Goal: Task Accomplishment & Management: Manage account settings

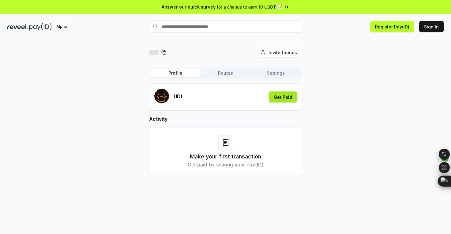
click at [287, 96] on button "Get Paid" at bounding box center [283, 97] width 28 height 11
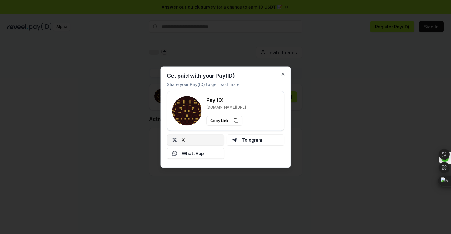
click at [203, 141] on button "X" at bounding box center [196, 139] width 58 height 11
click at [282, 72] on icon "button" at bounding box center [282, 74] width 5 height 5
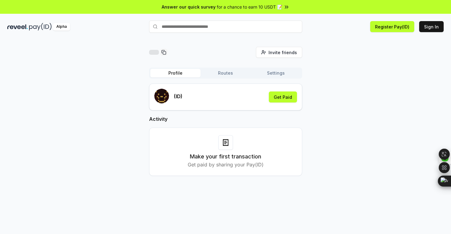
click at [226, 74] on button "Routes" at bounding box center [225, 73] width 50 height 9
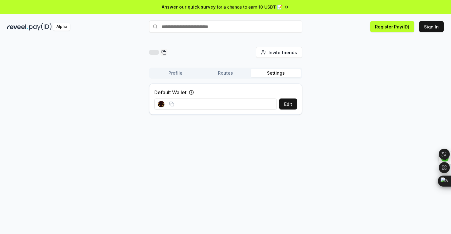
click at [281, 73] on button "Settings" at bounding box center [276, 73] width 50 height 9
